Goal: Book appointment/travel/reservation

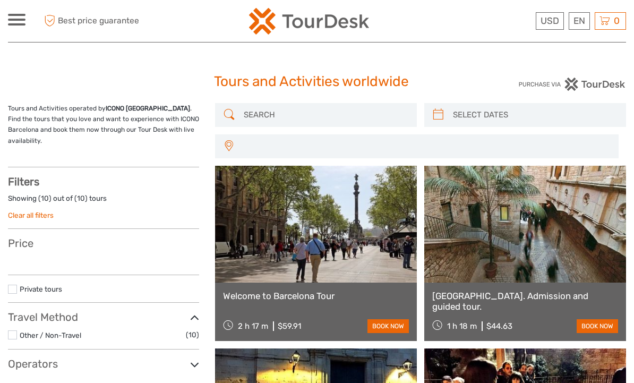
select select
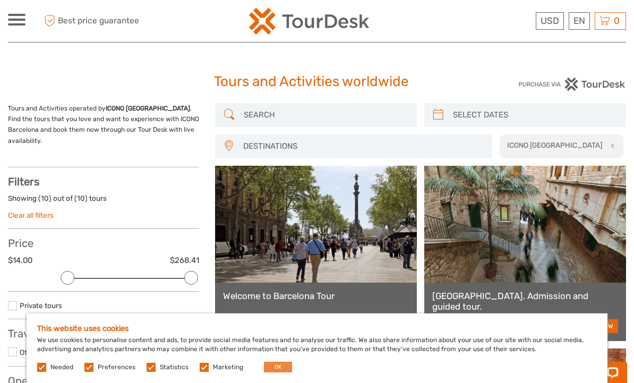
click at [284, 366] on button "OK" at bounding box center [278, 366] width 28 height 11
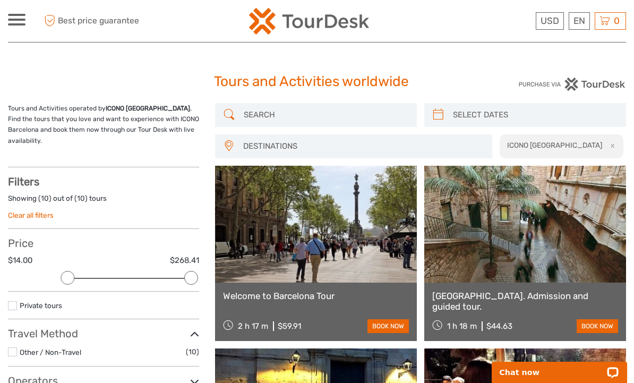
click at [348, 116] on input "search" at bounding box center [325, 115] width 172 height 19
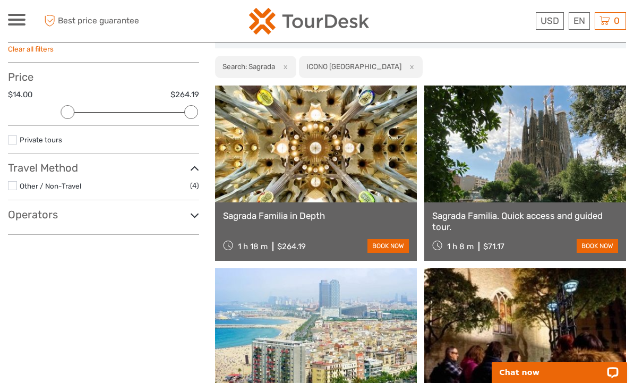
scroll to position [109, 0]
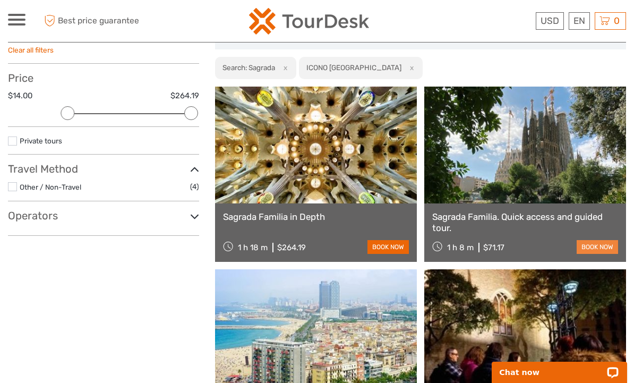
type input "Sagrada"
click at [598, 240] on link "book now" at bounding box center [596, 247] width 41 height 14
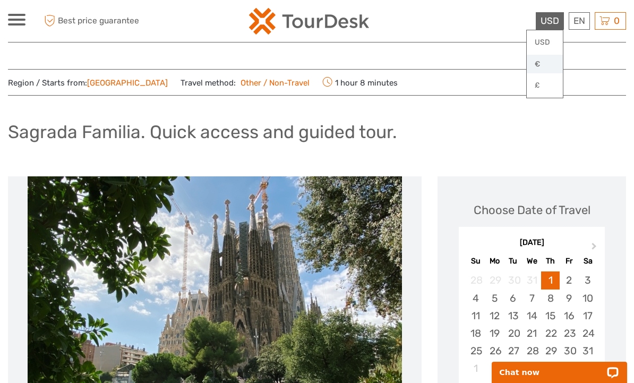
click at [545, 65] on link "€" at bounding box center [545, 64] width 36 height 19
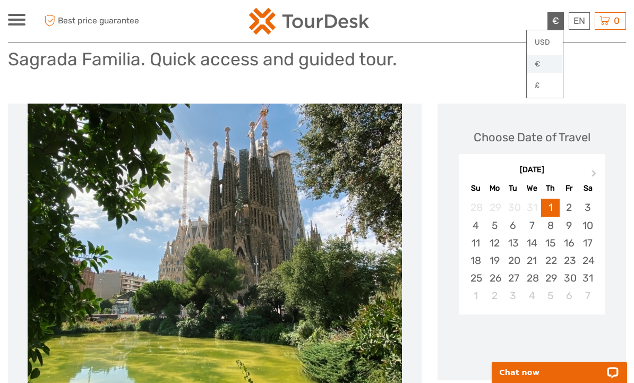
scroll to position [94, 0]
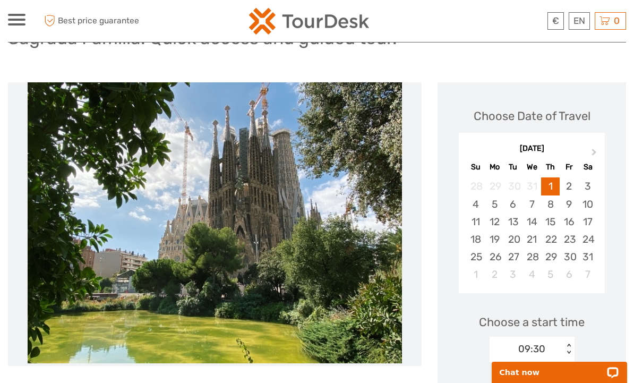
click at [478, 149] on div "[DATE]" at bounding box center [532, 148] width 146 height 11
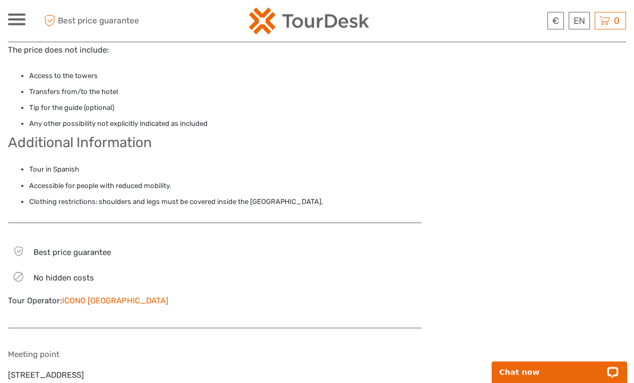
scroll to position [913, 0]
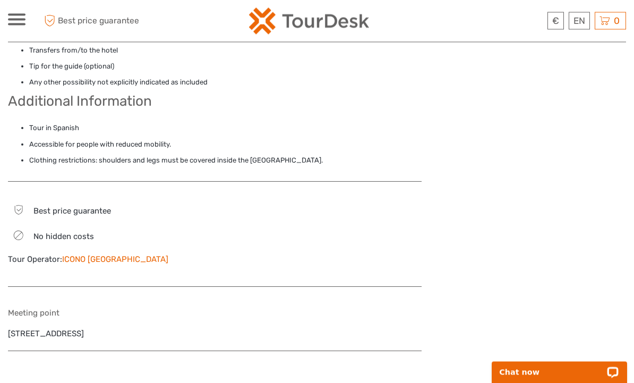
click at [91, 255] on link "ICONO [GEOGRAPHIC_DATA]" at bounding box center [115, 260] width 106 height 10
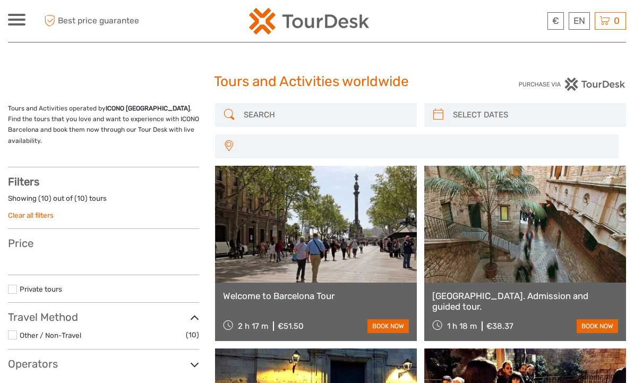
select select
